Goal: Task Accomplishment & Management: Use online tool/utility

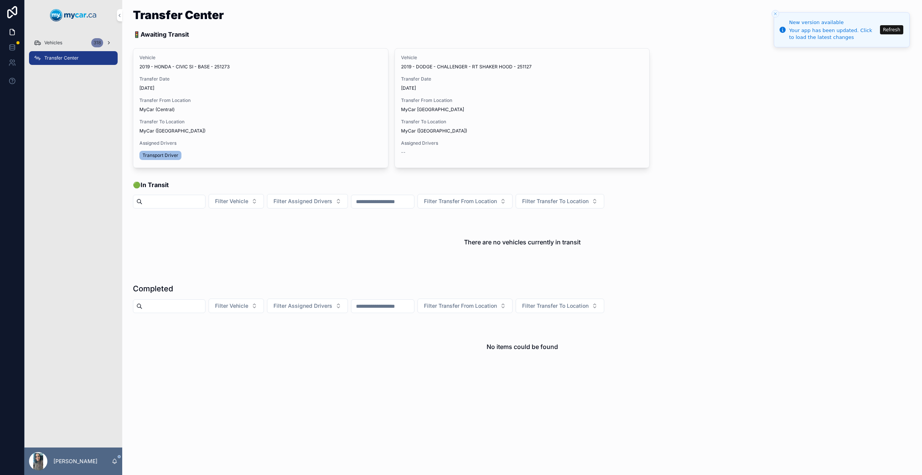
click at [55, 44] on span "Vehicles" at bounding box center [53, 43] width 18 height 6
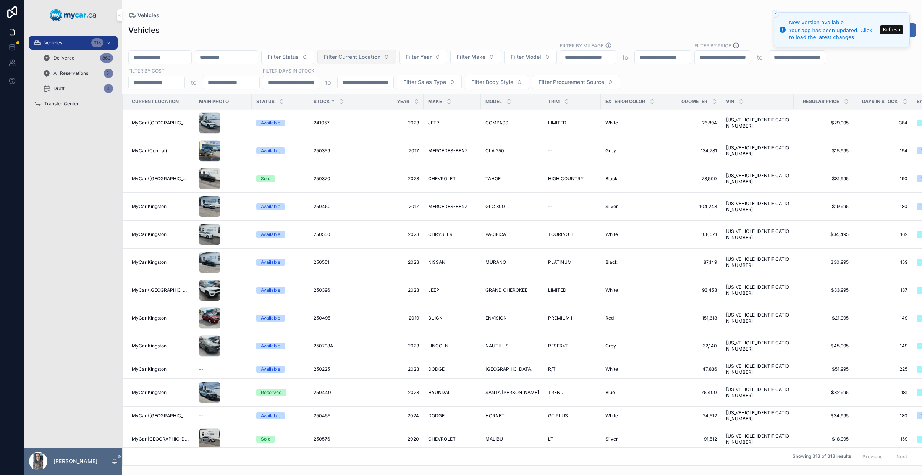
click at [381, 57] on span "Filter Current Location" at bounding box center [352, 57] width 57 height 8
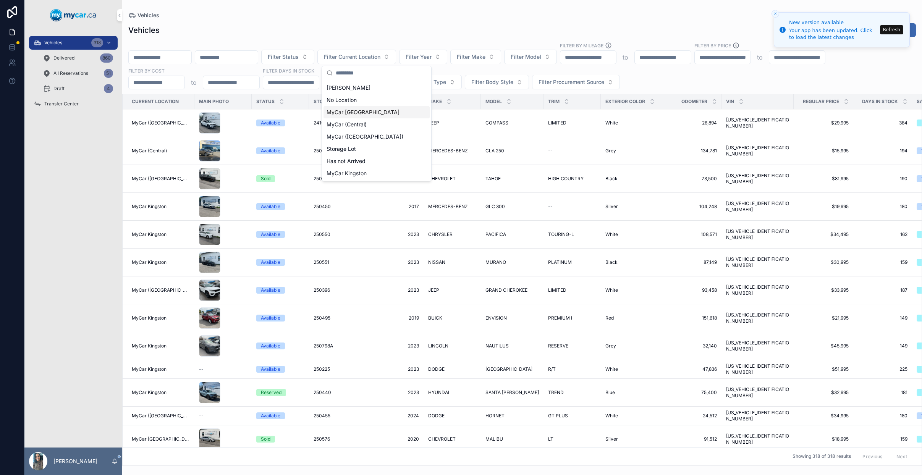
click at [373, 113] on div "MyCar [GEOGRAPHIC_DATA]" at bounding box center [377, 112] width 106 height 12
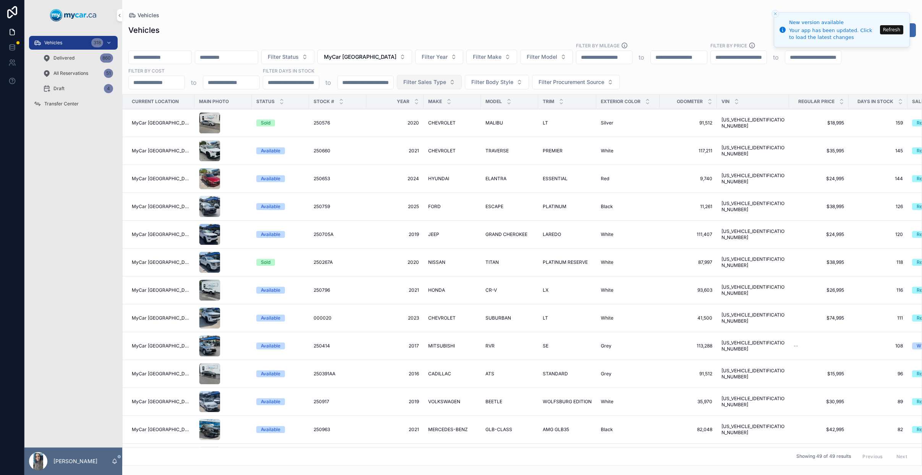
click at [435, 85] on span "Filter Sales Type" at bounding box center [424, 82] width 43 height 8
click at [400, 125] on div "Retail" at bounding box center [429, 125] width 106 height 12
click at [279, 103] on icon "scrollable content" at bounding box center [281, 103] width 5 height 5
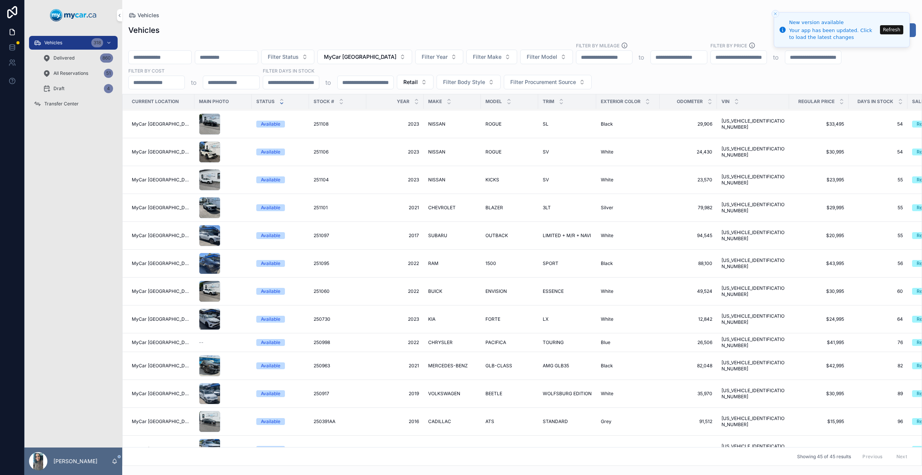
scroll to position [908, 0]
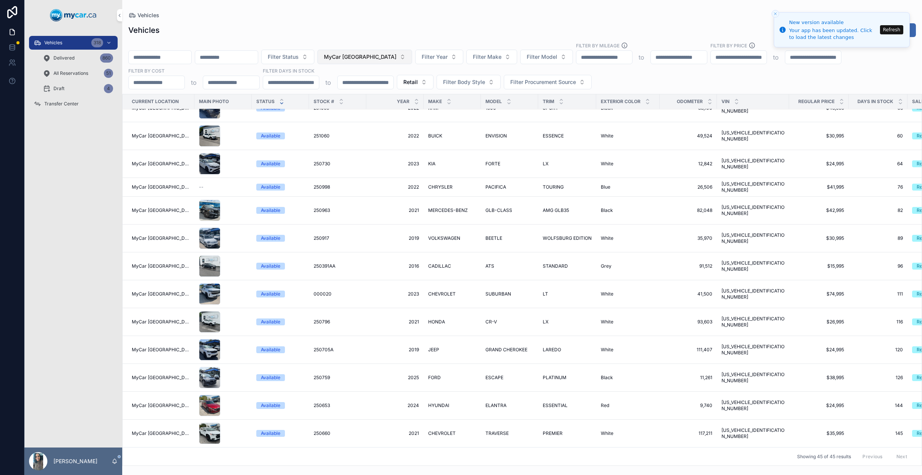
click at [373, 57] on span "MyCar [GEOGRAPHIC_DATA]" at bounding box center [360, 57] width 73 height 8
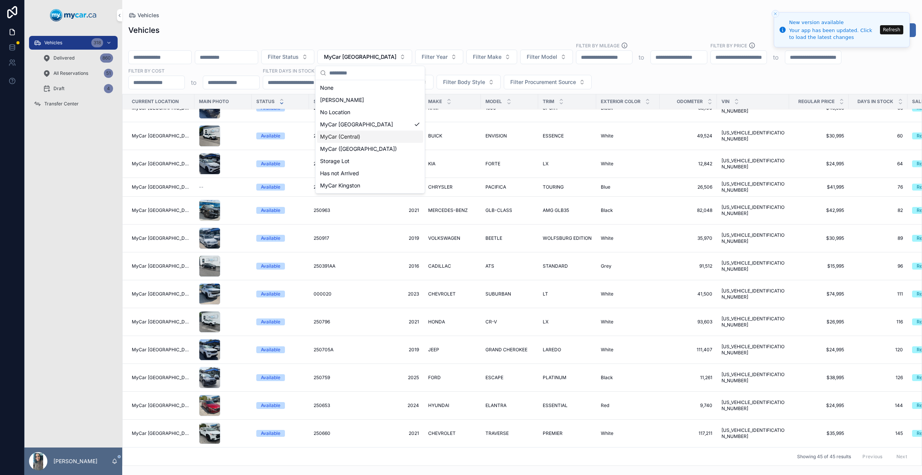
click at [349, 134] on span "MyCar (Central)" at bounding box center [340, 137] width 40 height 8
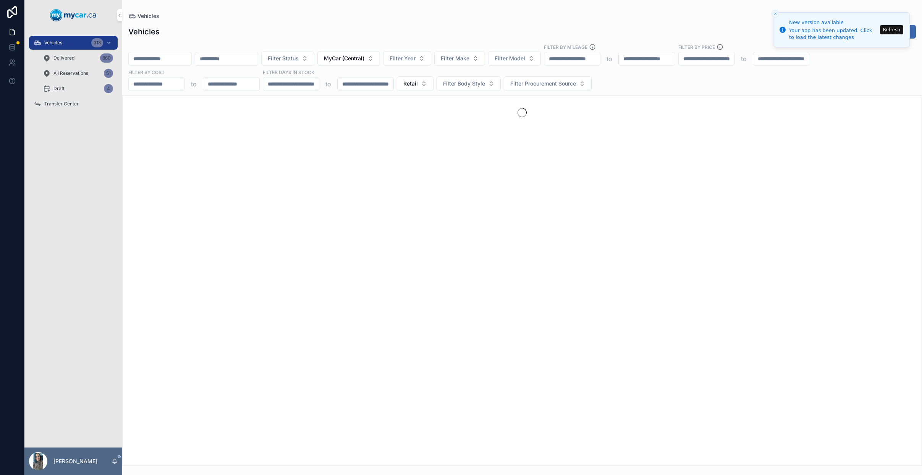
click at [387, 29] on div "Vehicles Export New Vehicles" at bounding box center [522, 31] width 788 height 15
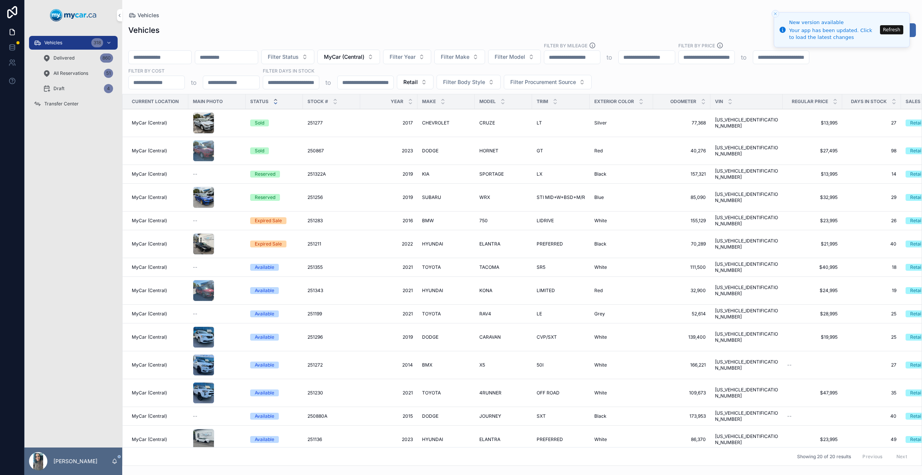
click at [274, 99] on icon "scrollable content" at bounding box center [275, 99] width 5 height 5
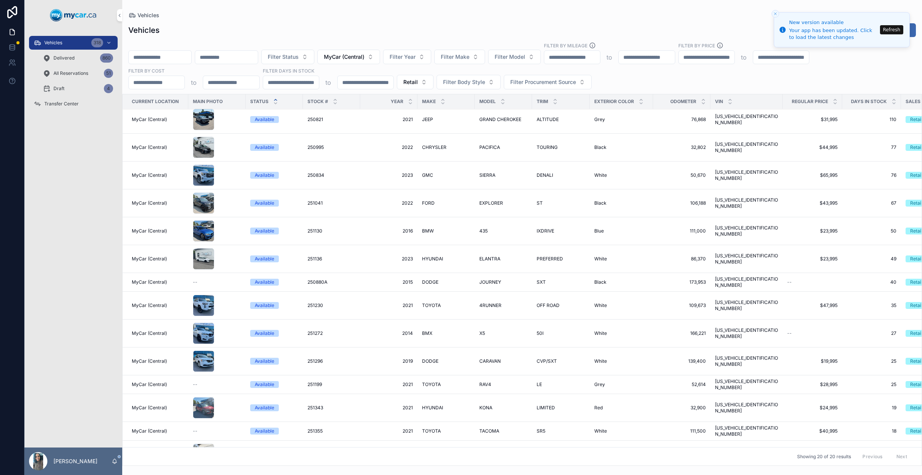
scroll to position [10, 0]
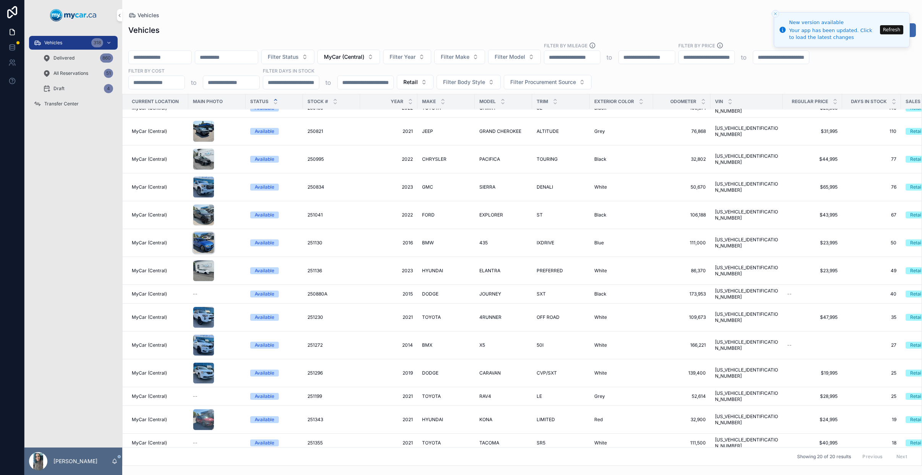
click at [204, 241] on div "scrollable content" at bounding box center [203, 242] width 21 height 21
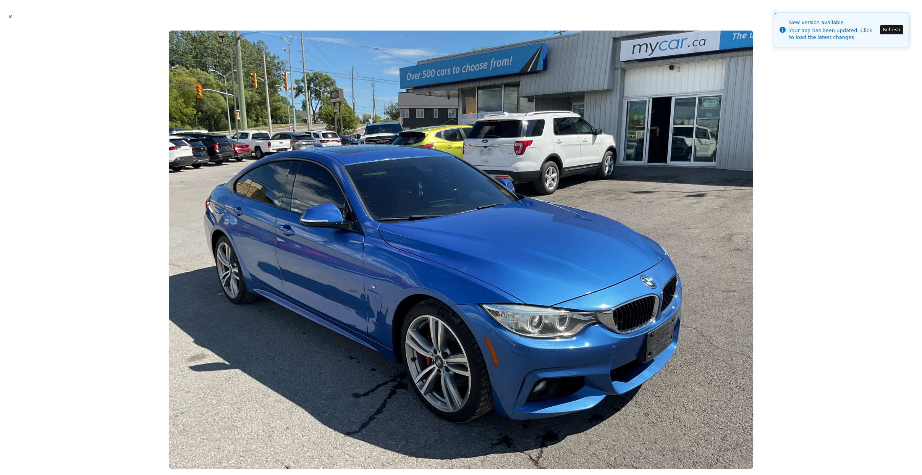
click at [10, 16] on icon "Close modal" at bounding box center [10, 17] width 3 height 3
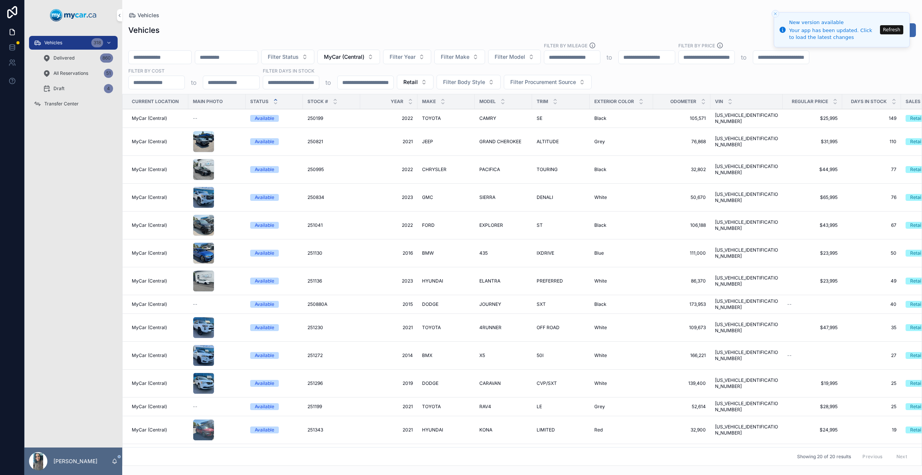
click at [261, 166] on div "Available" at bounding box center [264, 169] width 19 height 7
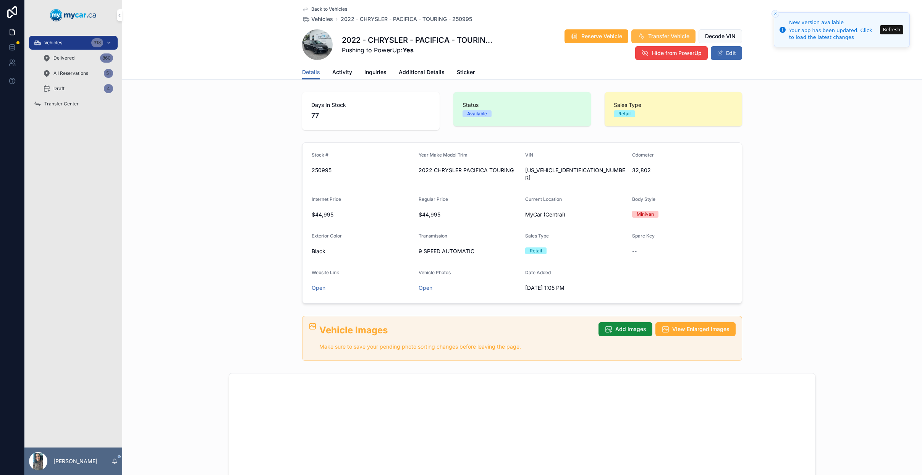
click at [671, 34] on span "Transfer Vehicle" at bounding box center [668, 36] width 41 height 8
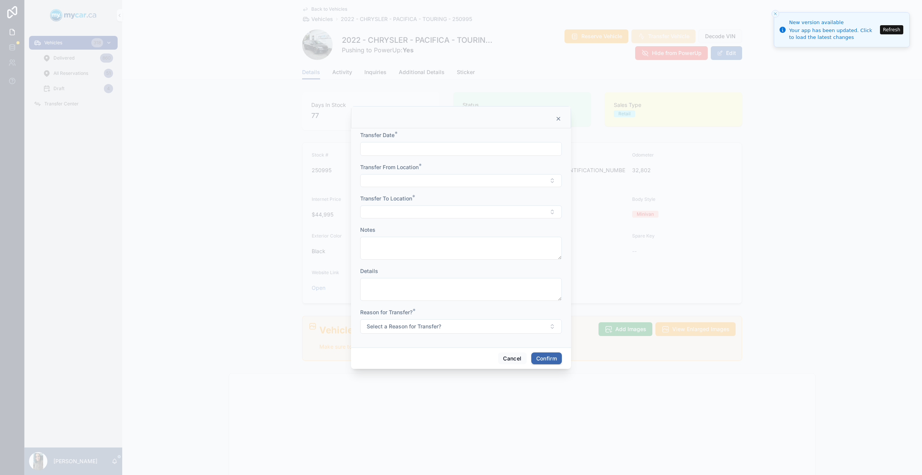
click at [456, 144] on div at bounding box center [461, 149] width 202 height 14
click at [458, 147] on input "text" at bounding box center [461, 149] width 201 height 11
click at [465, 229] on button "8" at bounding box center [461, 229] width 14 height 14
type input "*********"
click at [377, 187] on button "Select Button" at bounding box center [461, 180] width 202 height 13
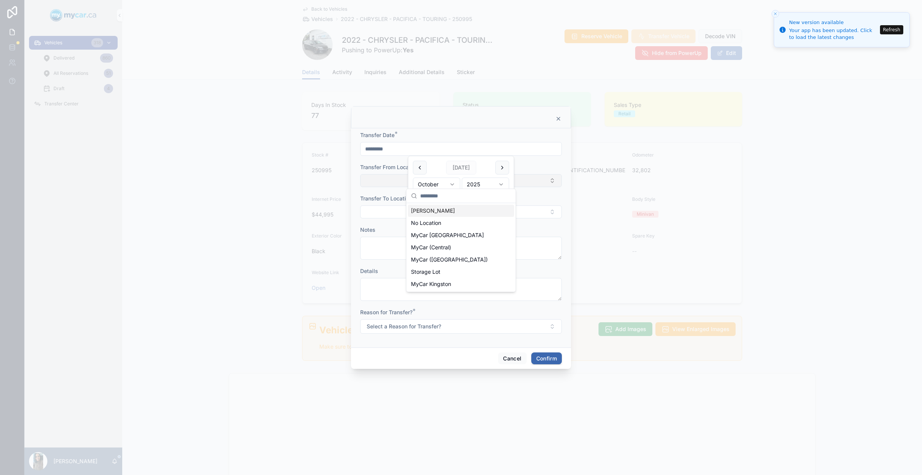
click at [383, 183] on button "Select Button" at bounding box center [461, 180] width 202 height 13
click at [382, 183] on button "Select Button" at bounding box center [461, 180] width 202 height 13
click at [459, 249] on div "MyCar (Central)" at bounding box center [461, 247] width 106 height 12
click at [390, 219] on form "Transfer Date * ********* Transfer From Location * MyCar (Central) Transfer To …" at bounding box center [461, 237] width 202 height 212
click at [394, 217] on button "Select Button" at bounding box center [461, 212] width 202 height 13
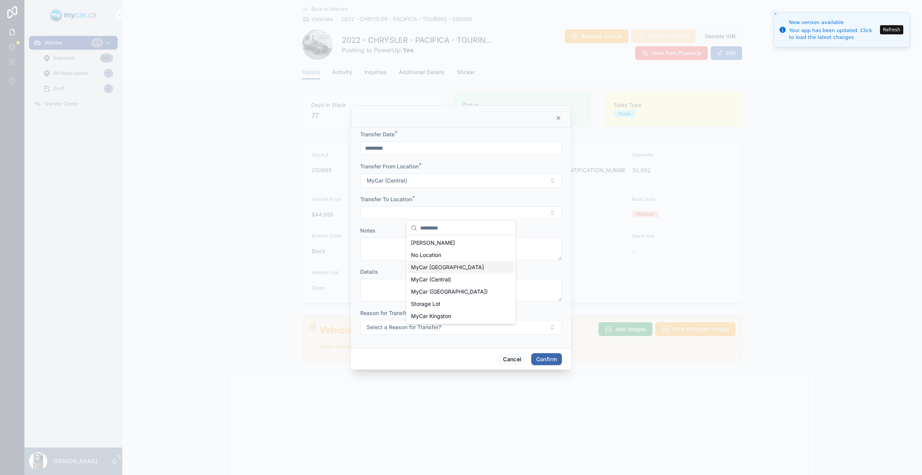
click at [462, 268] on div "MyCar [GEOGRAPHIC_DATA]" at bounding box center [461, 267] width 106 height 12
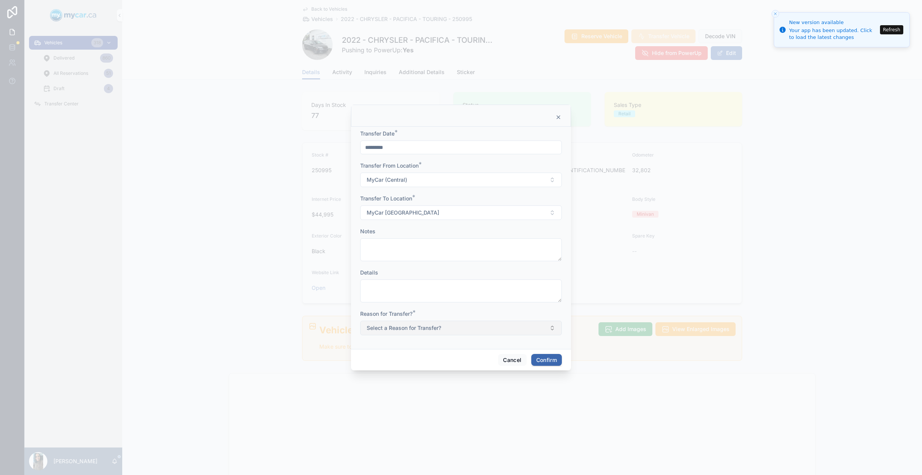
click at [394, 323] on button "Select a Reason for Transfer?" at bounding box center [461, 328] width 202 height 15
click at [437, 359] on span "For Stock" at bounding box center [426, 358] width 30 height 7
click at [548, 362] on button "Confirm" at bounding box center [546, 360] width 31 height 12
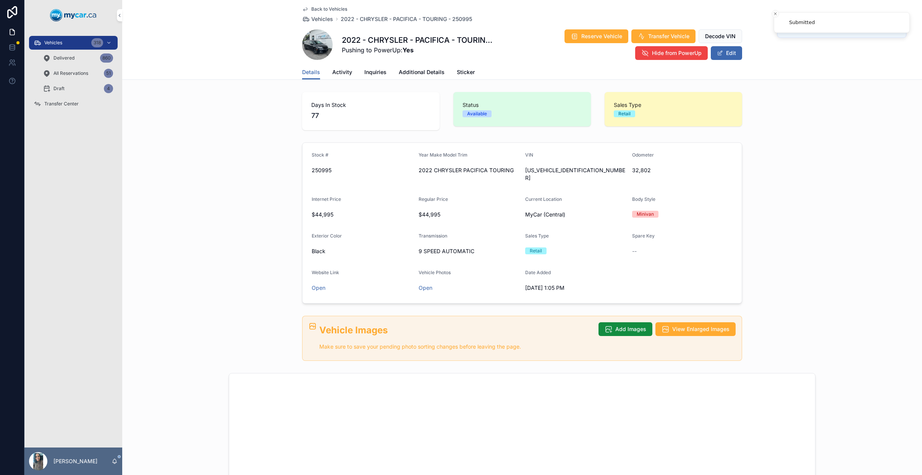
click at [76, 105] on span "Transfer Center" at bounding box center [61, 104] width 34 height 6
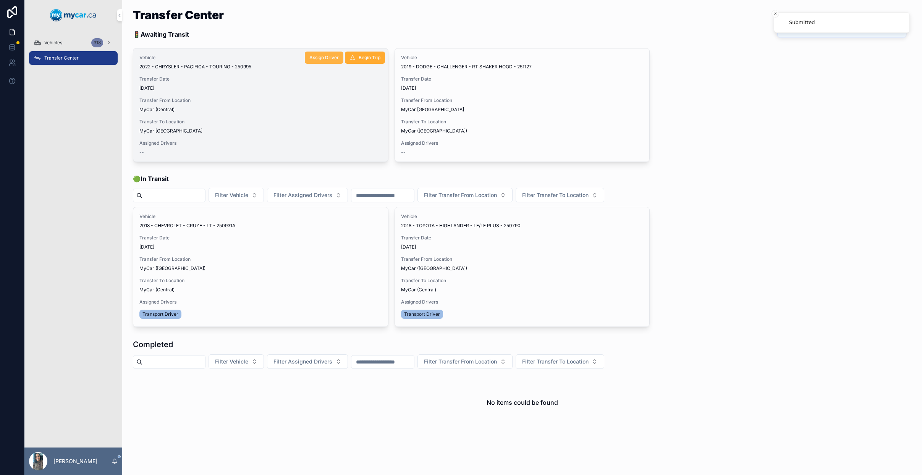
click at [319, 57] on span "Assign Driver" at bounding box center [323, 58] width 29 height 6
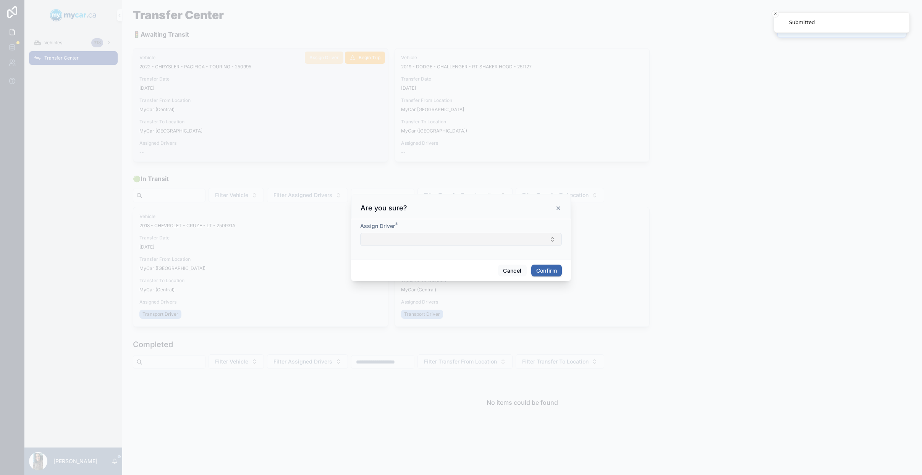
drag, startPoint x: 452, startPoint y: 238, endPoint x: 447, endPoint y: 237, distance: 5.4
click at [453, 238] on button "Select Button" at bounding box center [461, 239] width 202 height 13
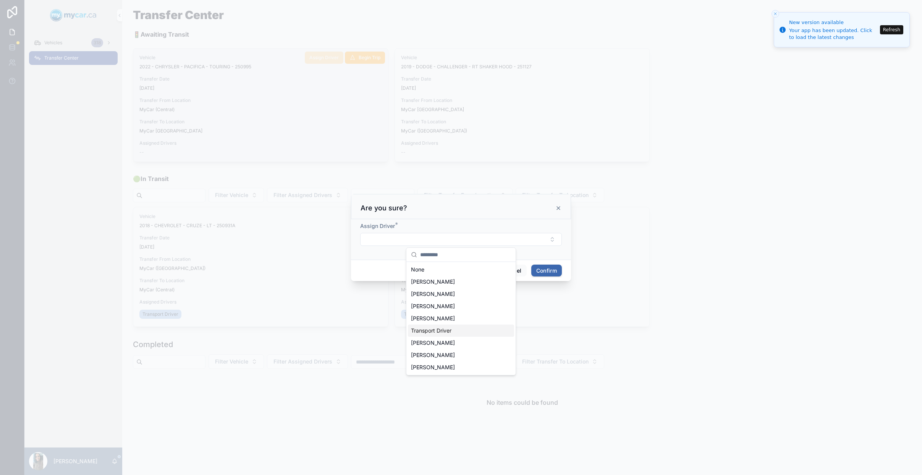
click at [468, 330] on div "Transport Driver" at bounding box center [461, 331] width 106 height 12
click at [552, 270] on button "Confirm" at bounding box center [546, 272] width 31 height 12
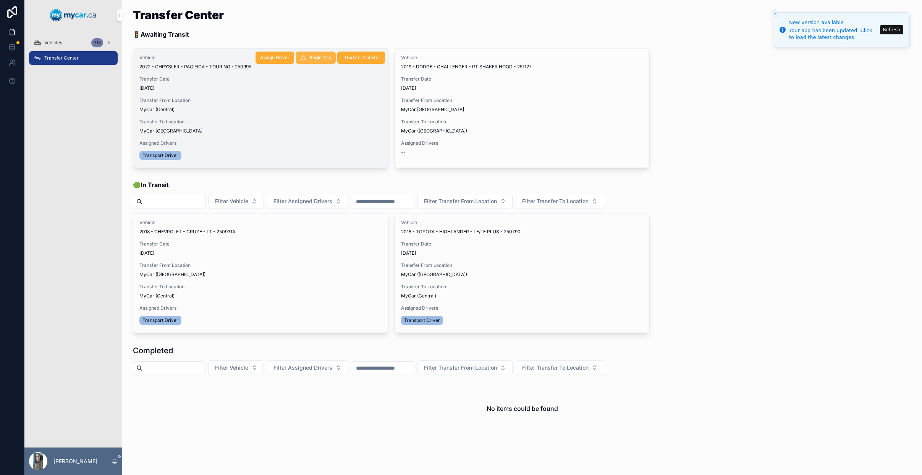
click at [318, 58] on span "Begin Trip" at bounding box center [320, 58] width 22 height 6
